Goal: Task Accomplishment & Management: Manage account settings

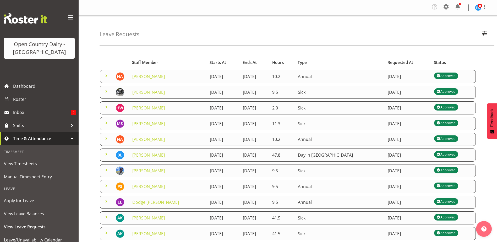
click at [448, 6] on span at bounding box center [446, 7] width 8 height 8
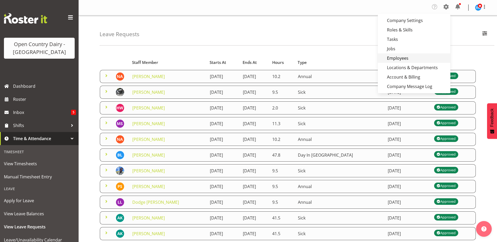
click at [404, 56] on link "Employees" at bounding box center [414, 57] width 73 height 9
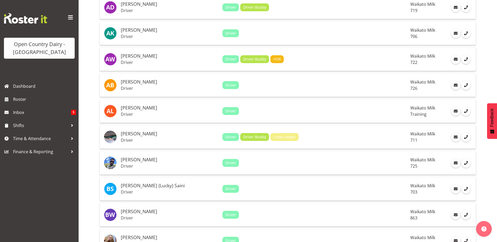
scroll to position [236, 0]
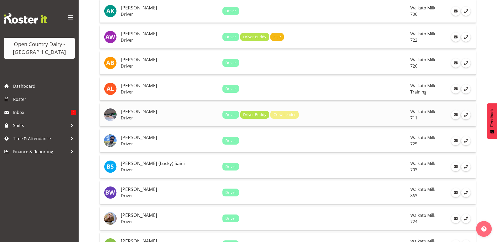
click at [133, 111] on h5 "[PERSON_NAME]" at bounding box center [169, 111] width 97 height 5
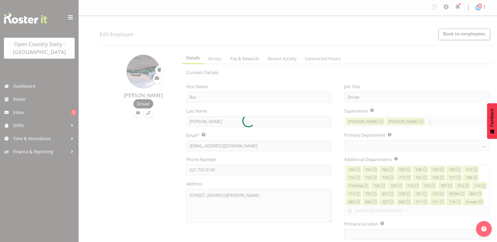
select select "TimelineWeek"
select select
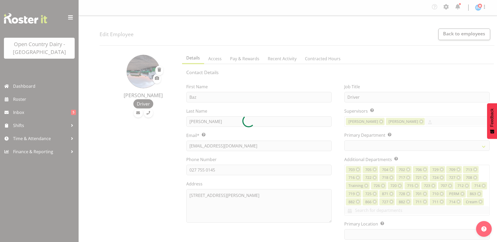
select select
select select "1054"
select select "832"
